Goal: Register for event/course

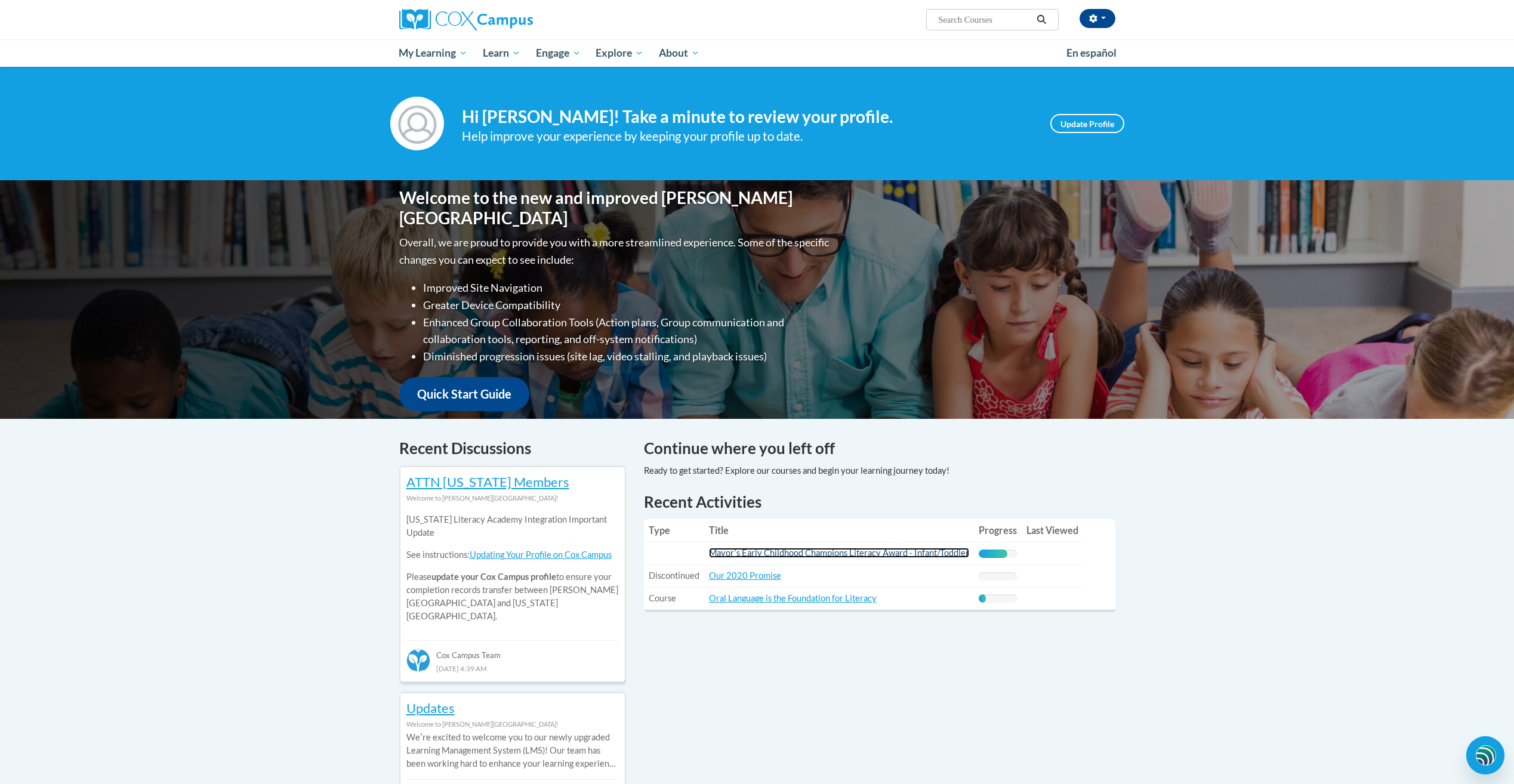
click at [798, 553] on link "Mayorʹs Early Childhood Champions Literacy Award - Infant/Toddler" at bounding box center [839, 553] width 260 height 10
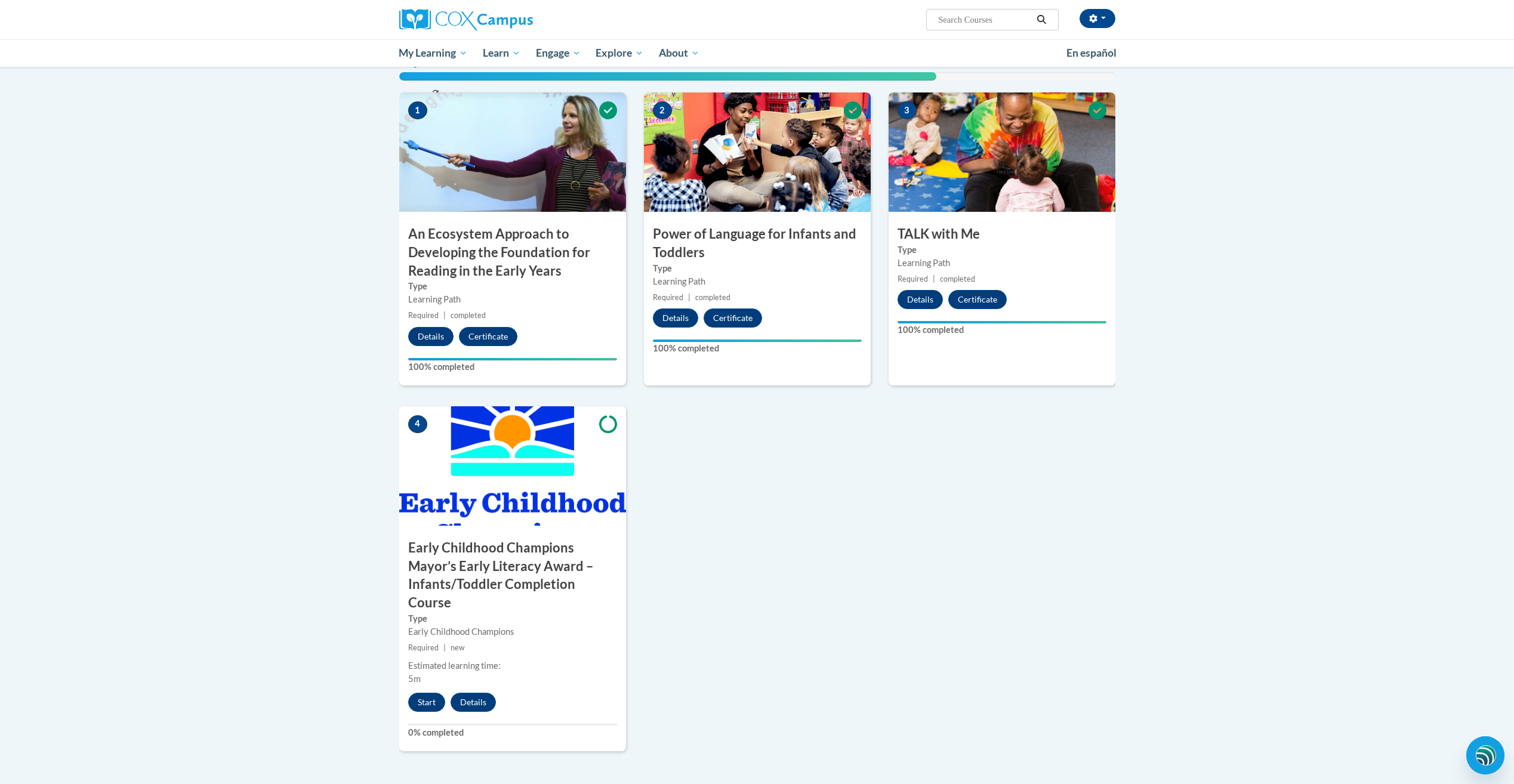
scroll to position [358, 0]
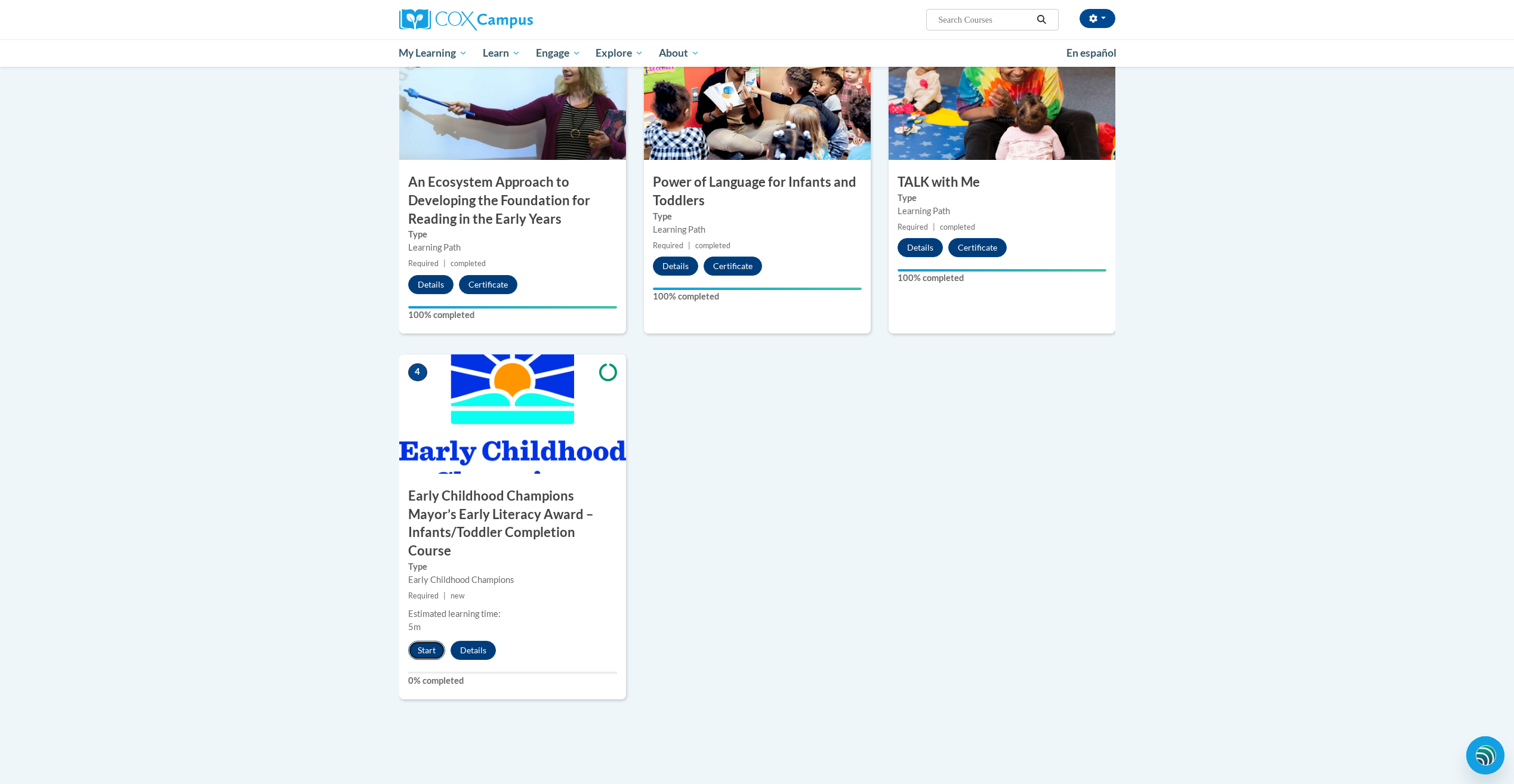
click at [420, 641] on button "Start" at bounding box center [426, 650] width 37 height 19
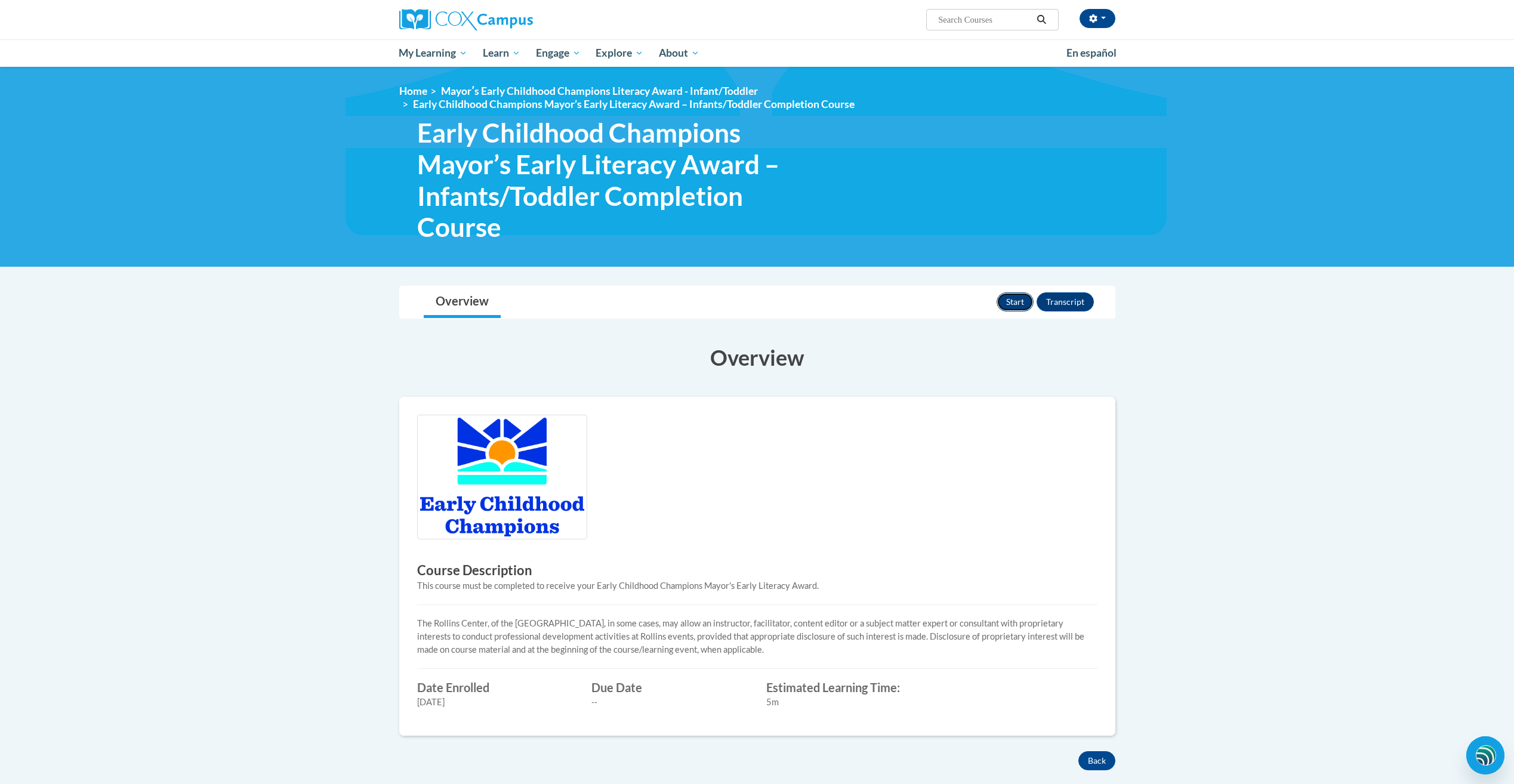
click at [1019, 301] on button "Start" at bounding box center [1015, 302] width 37 height 19
click at [1017, 301] on button "Start" at bounding box center [1015, 302] width 37 height 19
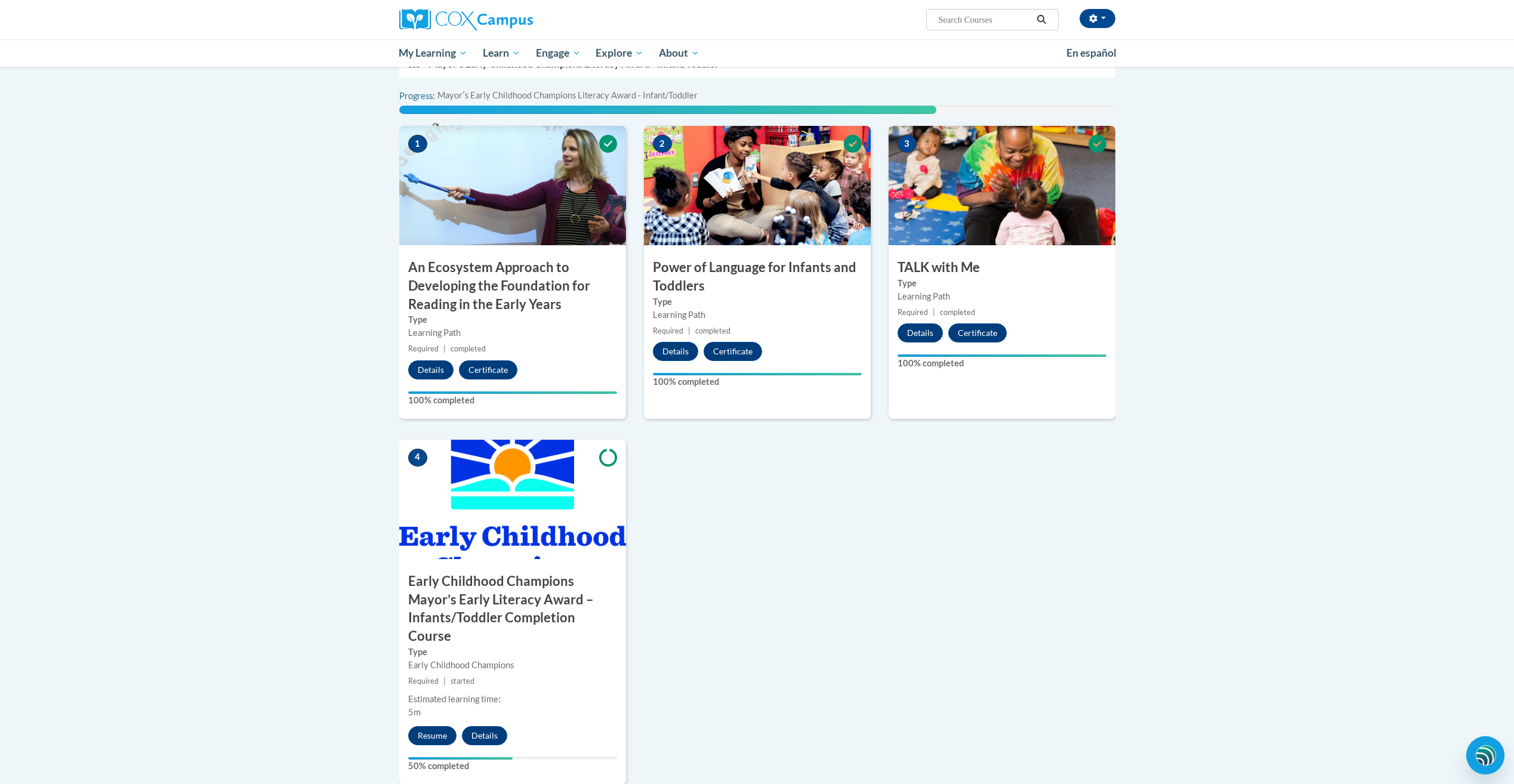
scroll to position [299, 0]
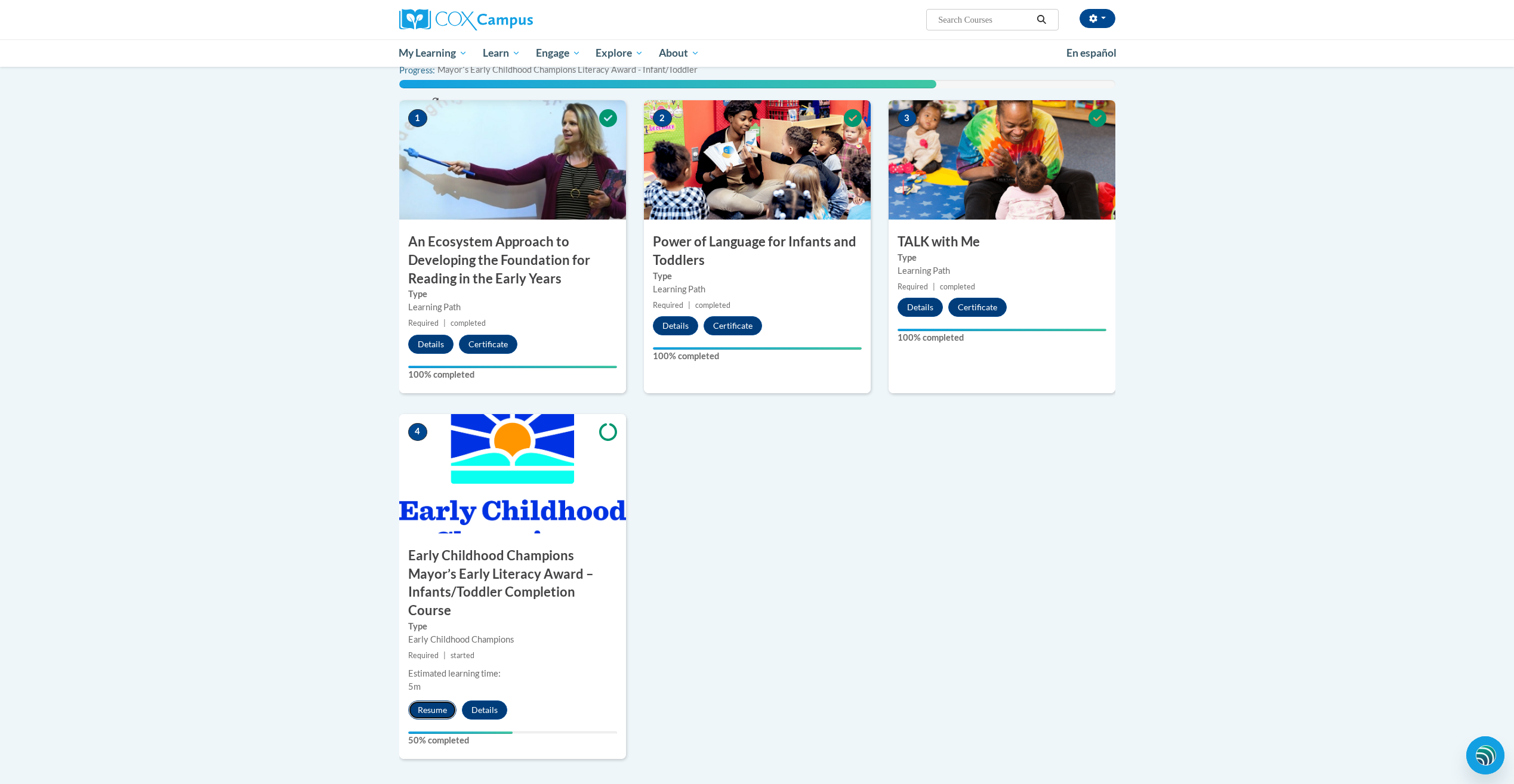
click at [423, 701] on button "Resume" at bounding box center [432, 710] width 48 height 19
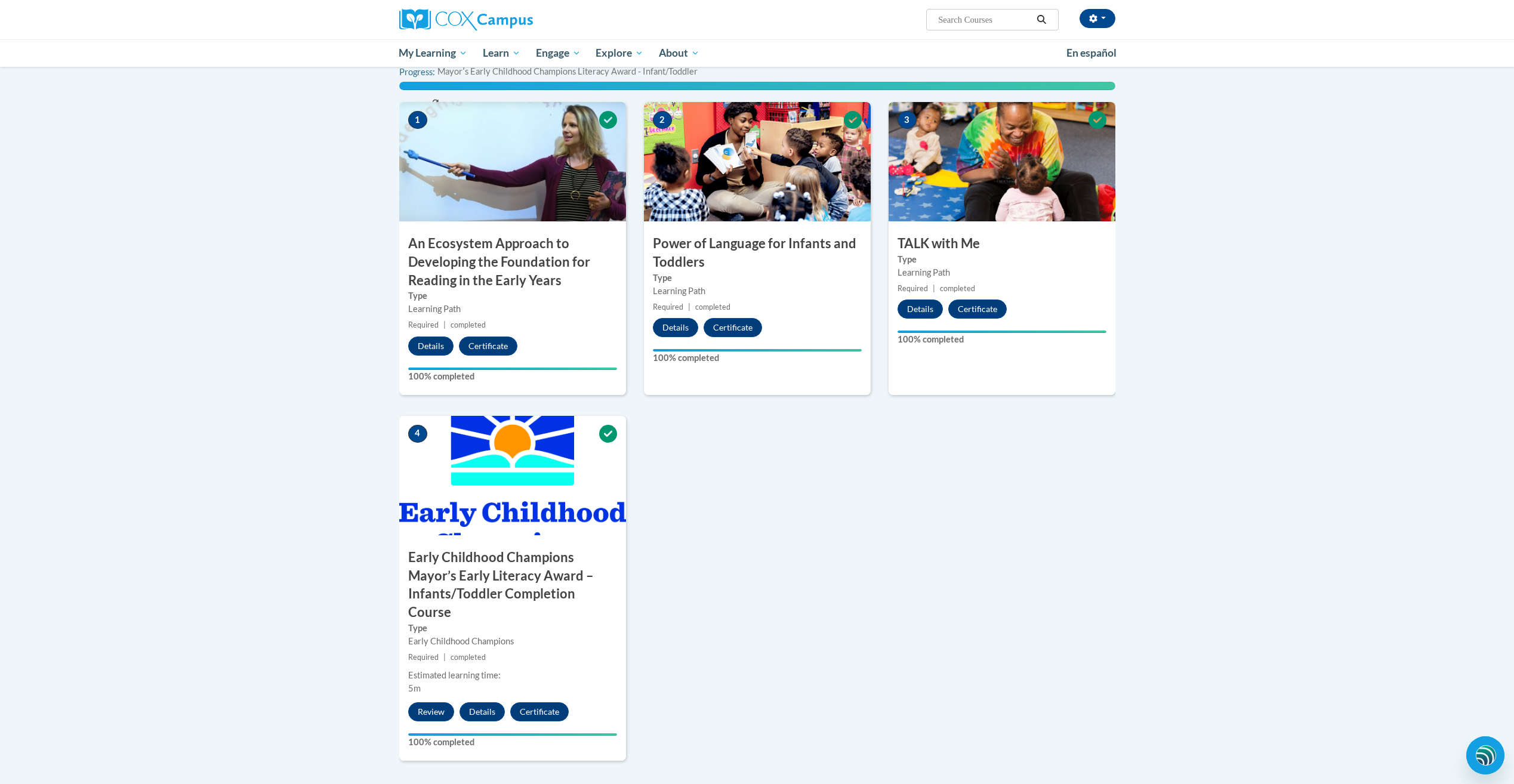
scroll to position [299, 0]
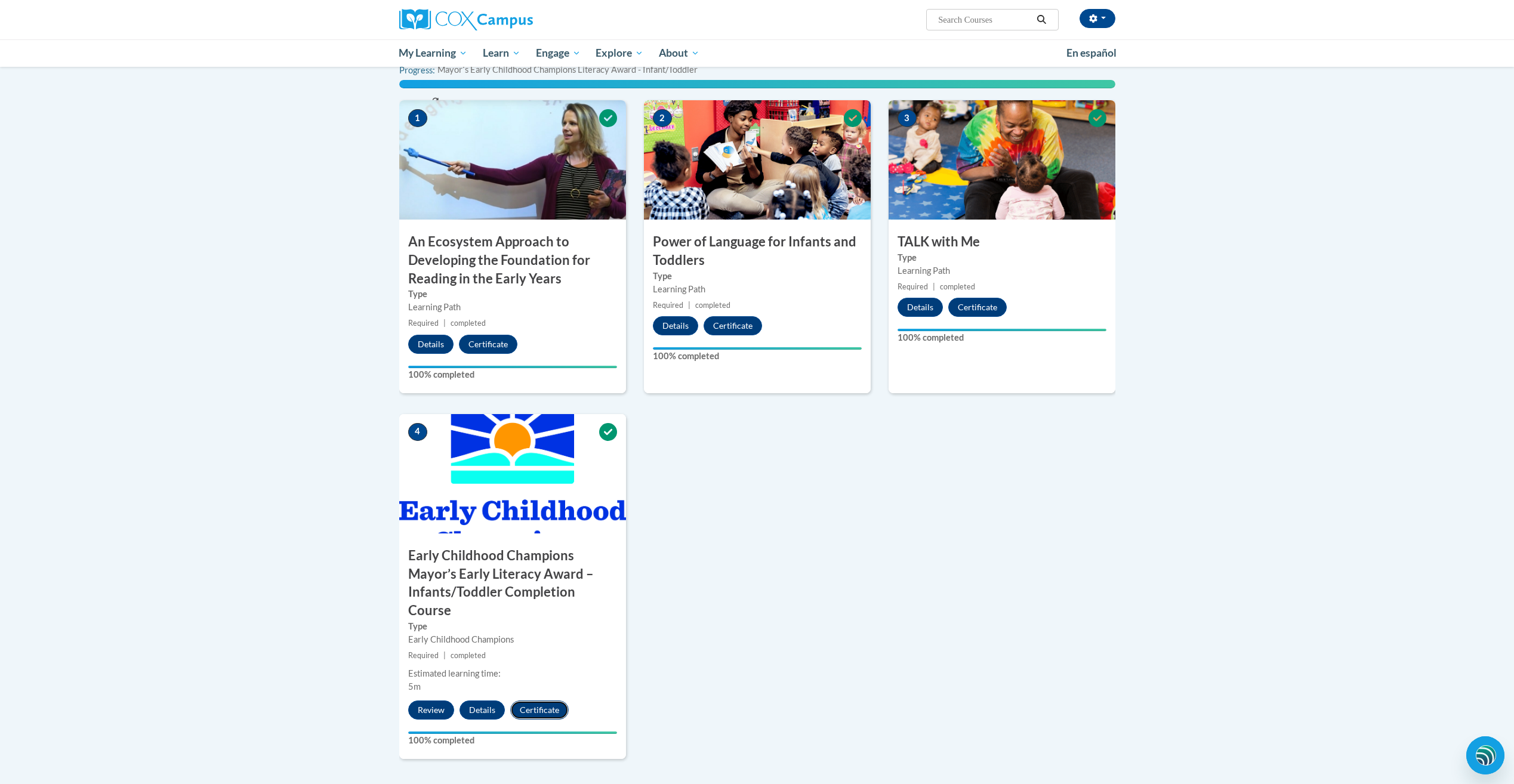
click at [550, 701] on button "Certificate" at bounding box center [539, 710] width 58 height 19
